Goal: Information Seeking & Learning: Learn about a topic

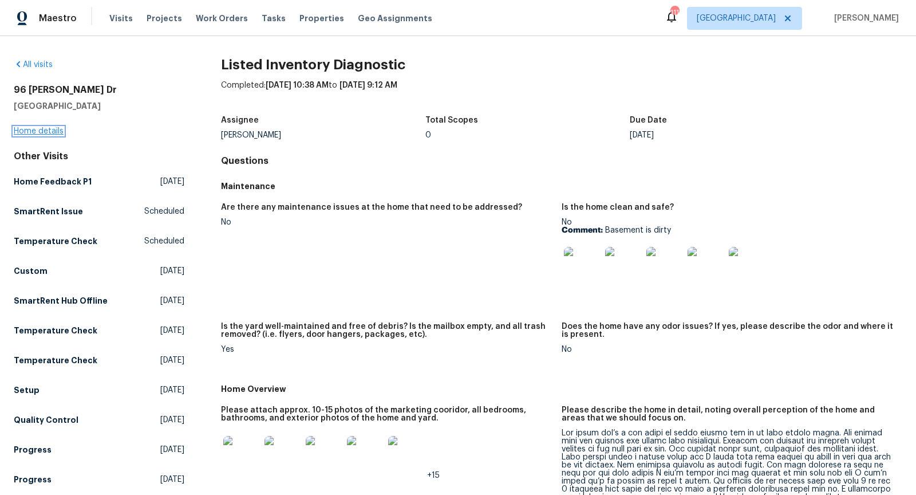
click at [41, 130] on link "Home details" at bounding box center [39, 131] width 50 height 8
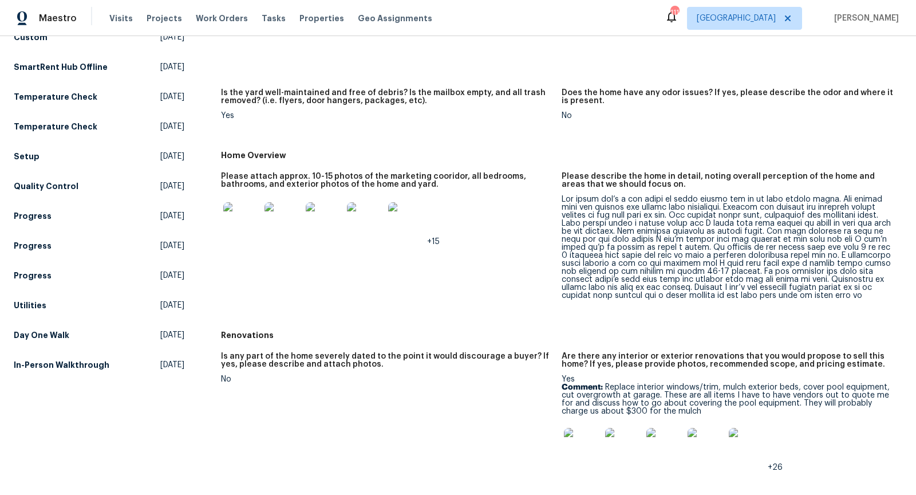
scroll to position [515, 0]
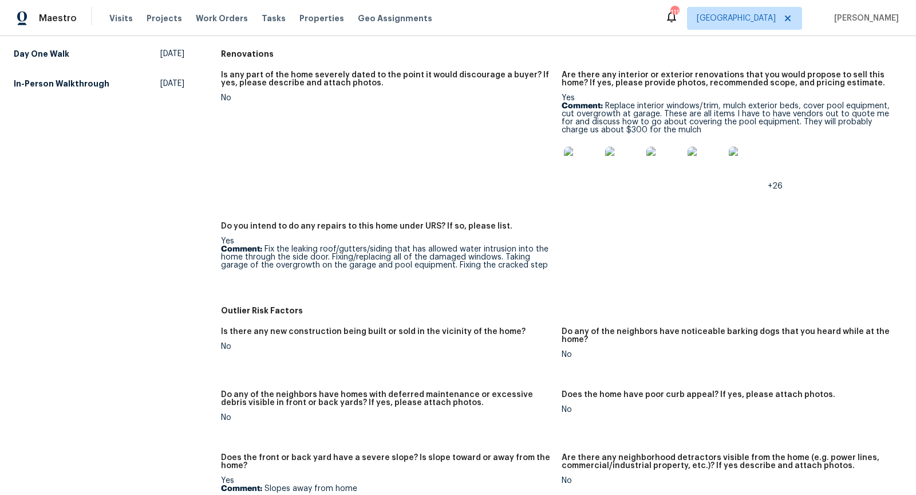
click at [581, 168] on img at bounding box center [582, 165] width 37 height 37
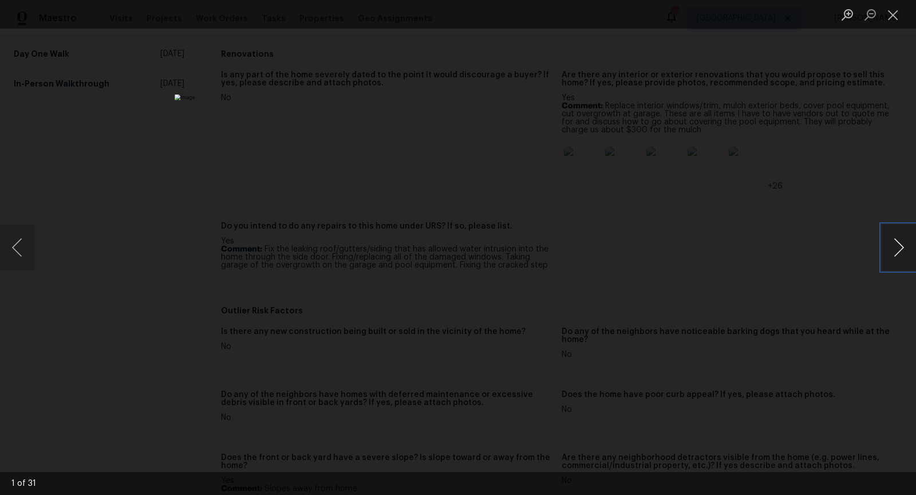
click at [898, 242] on button "Next image" at bounding box center [899, 248] width 34 height 46
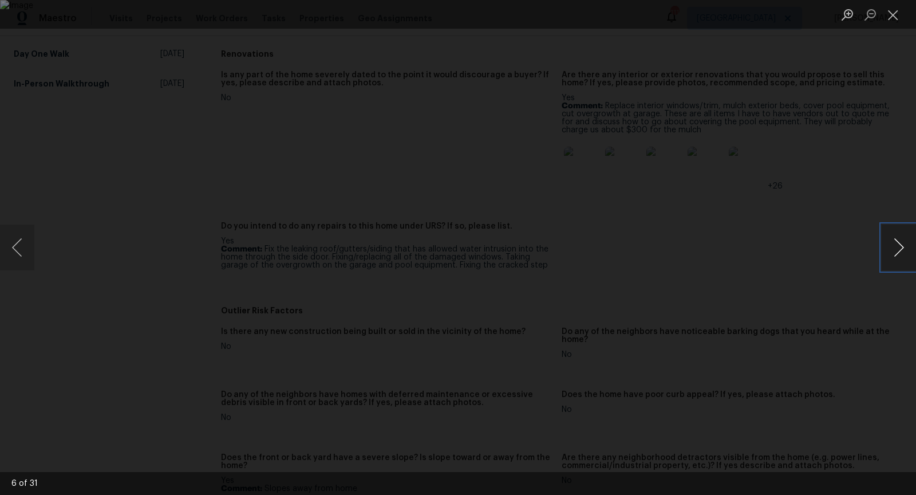
click at [898, 242] on button "Next image" at bounding box center [899, 248] width 34 height 46
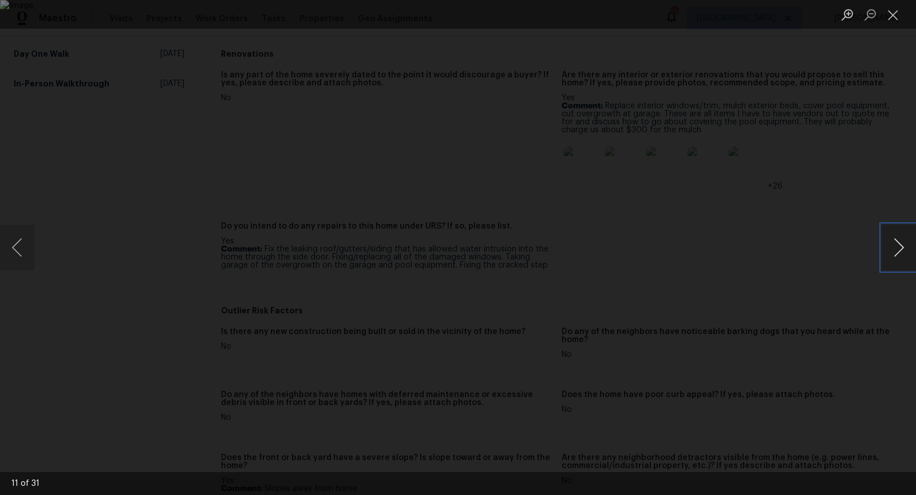
click at [898, 242] on button "Next image" at bounding box center [899, 248] width 34 height 46
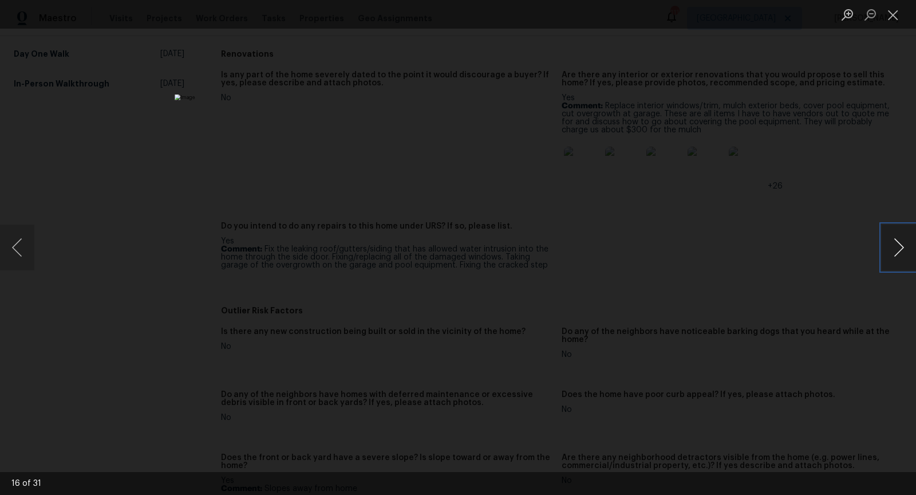
click at [898, 242] on button "Next image" at bounding box center [899, 248] width 34 height 46
click at [902, 243] on button "Next image" at bounding box center [899, 248] width 34 height 46
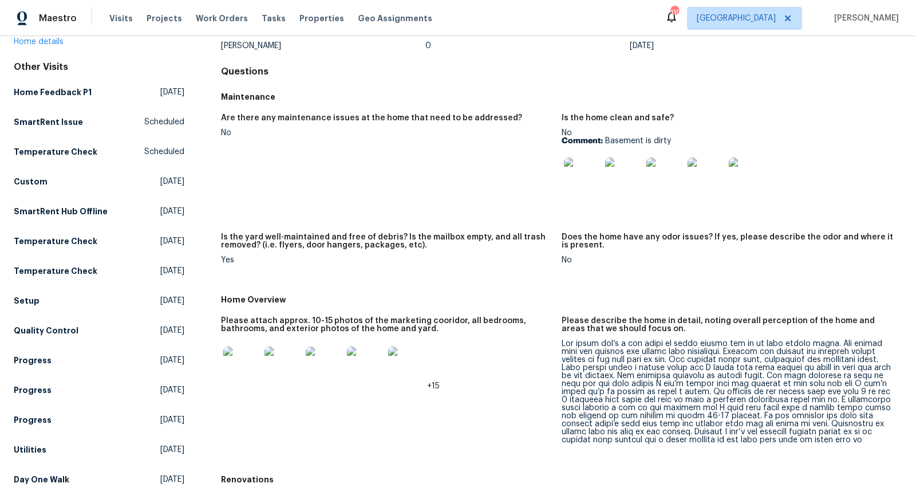
scroll to position [194, 0]
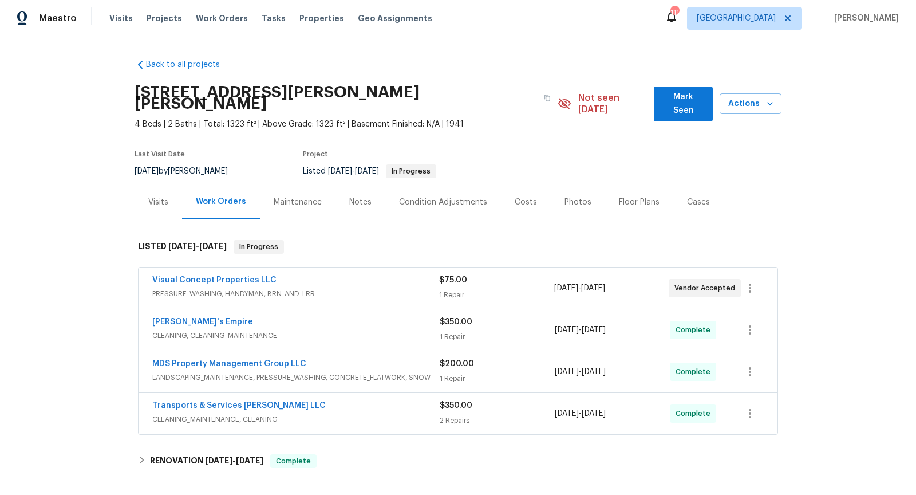
click at [347, 274] on div "Visual Concept Properties LLC" at bounding box center [295, 281] width 287 height 14
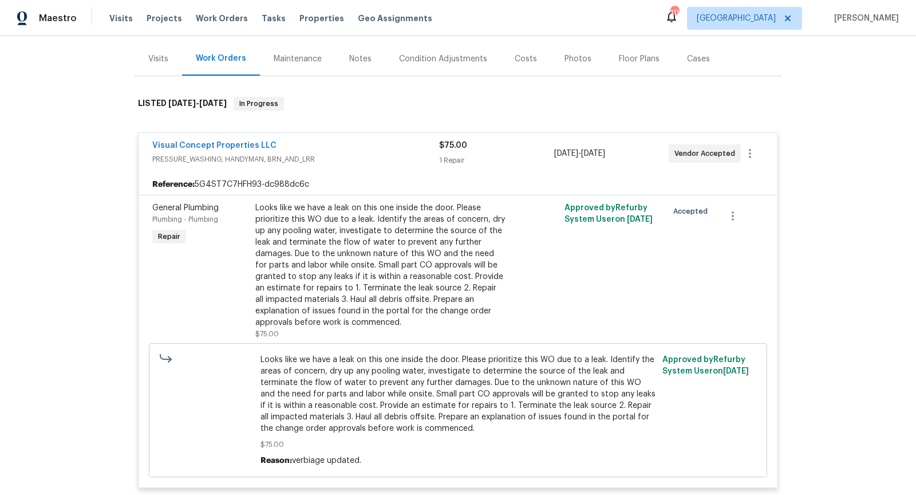
scroll to position [150, 0]
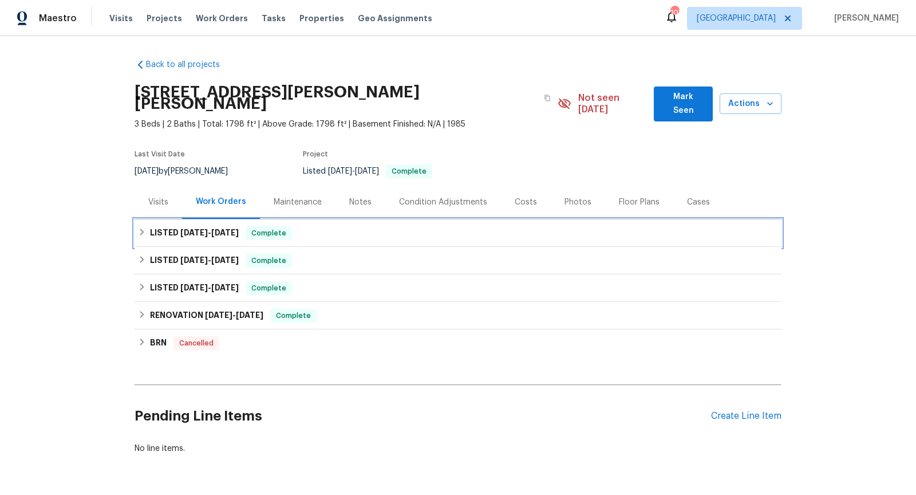
click at [426, 226] on div "LISTED [DATE] - [DATE] Complete" at bounding box center [458, 233] width 640 height 14
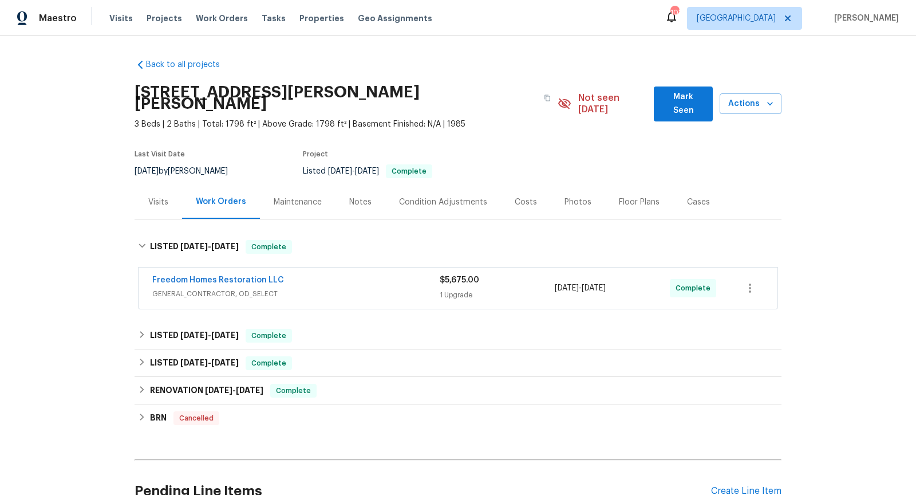
click at [391, 288] on span "GENERAL_CONTRACTOR, OD_SELECT" at bounding box center [296, 293] width 288 height 11
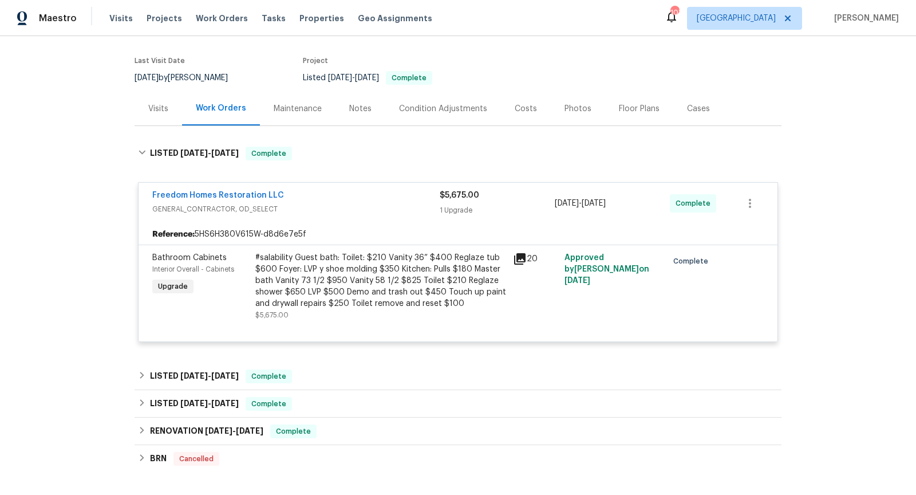
scroll to position [100, 0]
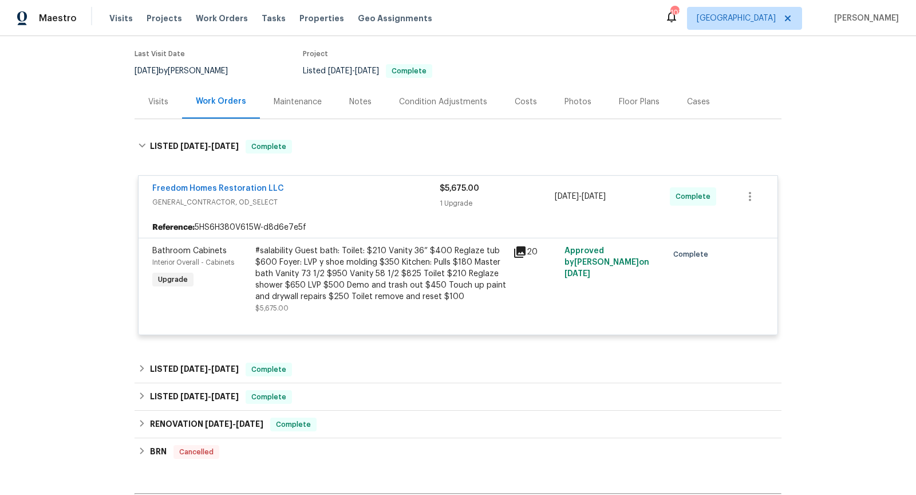
click at [160, 96] on div "Visits" at bounding box center [158, 101] width 20 height 11
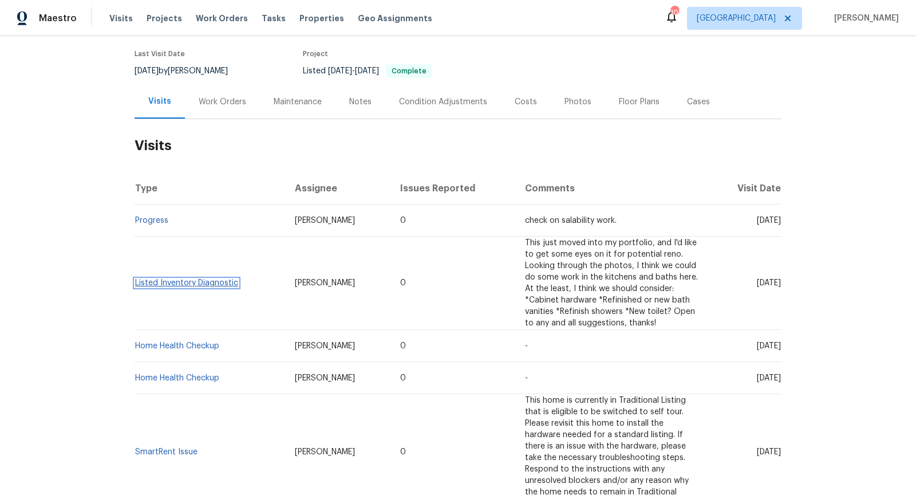
click at [191, 279] on link "Listed Inventory Diagnostic" at bounding box center [186, 283] width 103 height 8
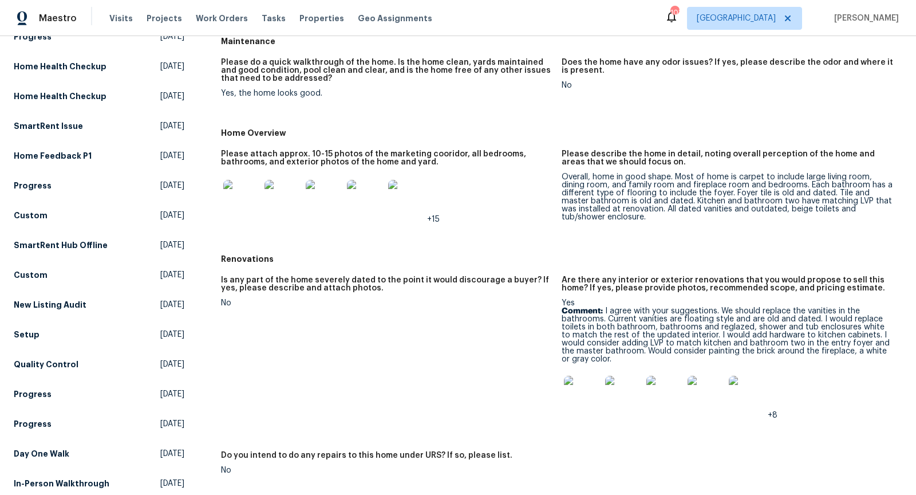
scroll to position [199, 0]
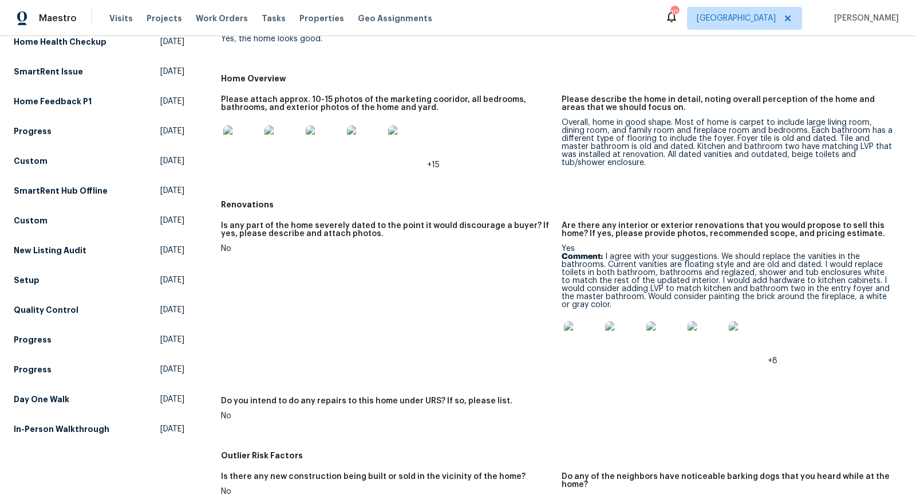
click at [579, 341] on img at bounding box center [582, 339] width 37 height 37
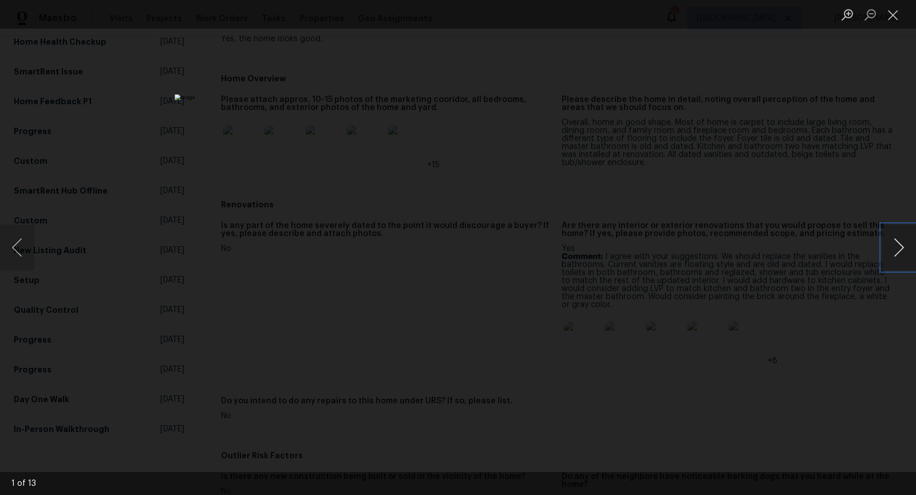
click at [910, 245] on button "Next image" at bounding box center [899, 248] width 34 height 46
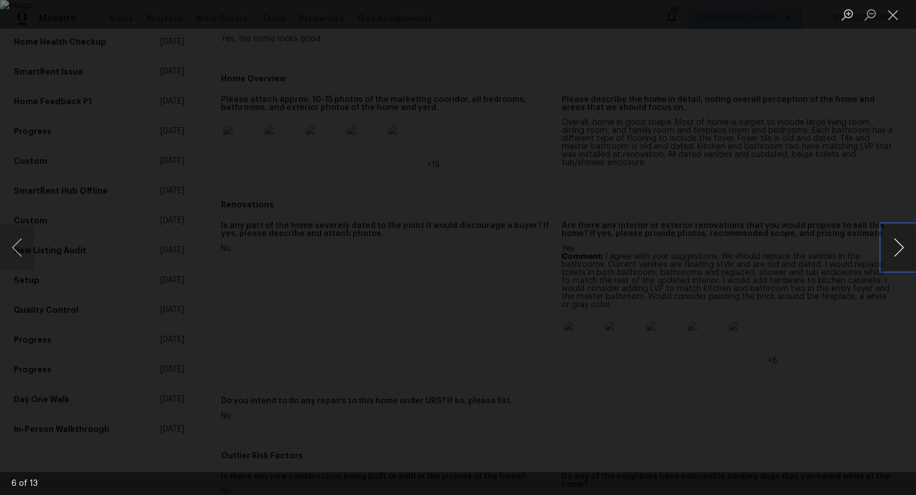
click at [910, 245] on button "Next image" at bounding box center [899, 248] width 34 height 46
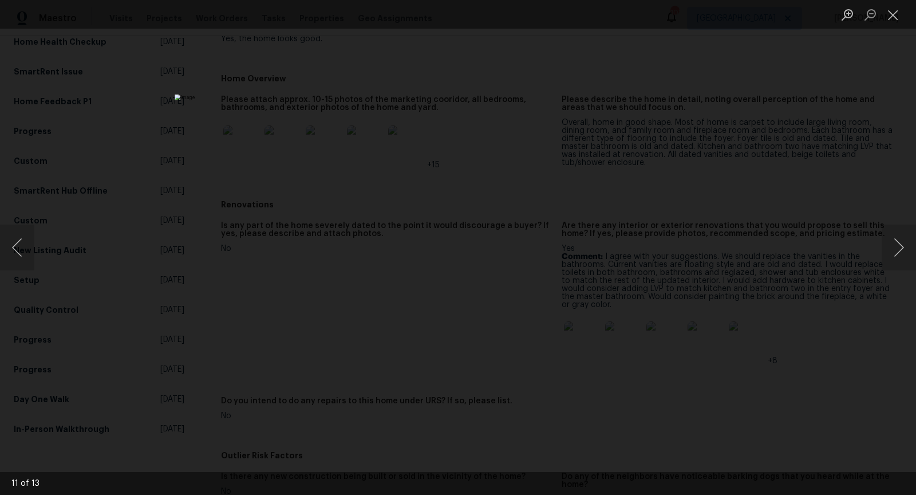
click at [859, 183] on div "Lightbox" at bounding box center [458, 247] width 916 height 495
